Goal: Information Seeking & Learning: Find specific fact

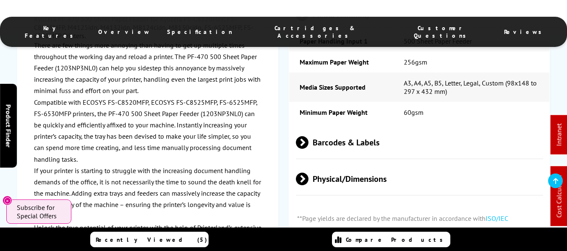
scroll to position [629, 0]
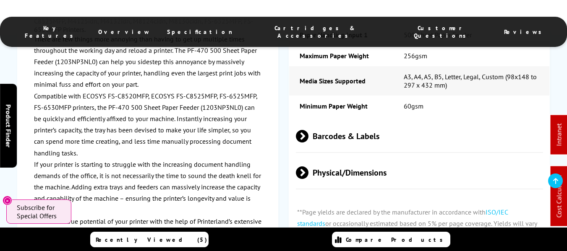
click at [358, 159] on span "Physical/Dimensions" at bounding box center [419, 172] width 247 height 31
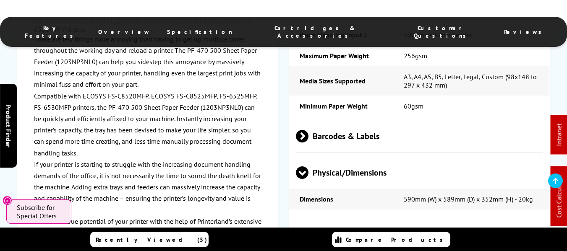
scroll to position [671, 0]
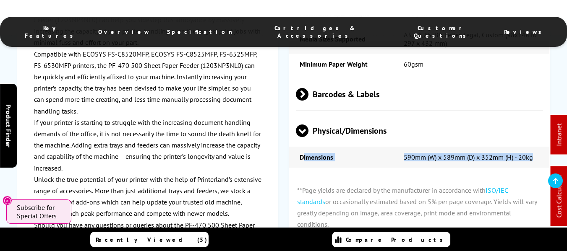
drag, startPoint x: 303, startPoint y: 143, endPoint x: 535, endPoint y: 140, distance: 231.6
click at [535, 147] on tr "Dimensions 590mm (W) x 589mm (D) x 352mm (H) - 20kg" at bounding box center [419, 157] width 260 height 21
copy tr "imensions 590mm (W) x 589mm (D) x 352mm (H) - 20kg"
